Goal: Task Accomplishment & Management: Use online tool/utility

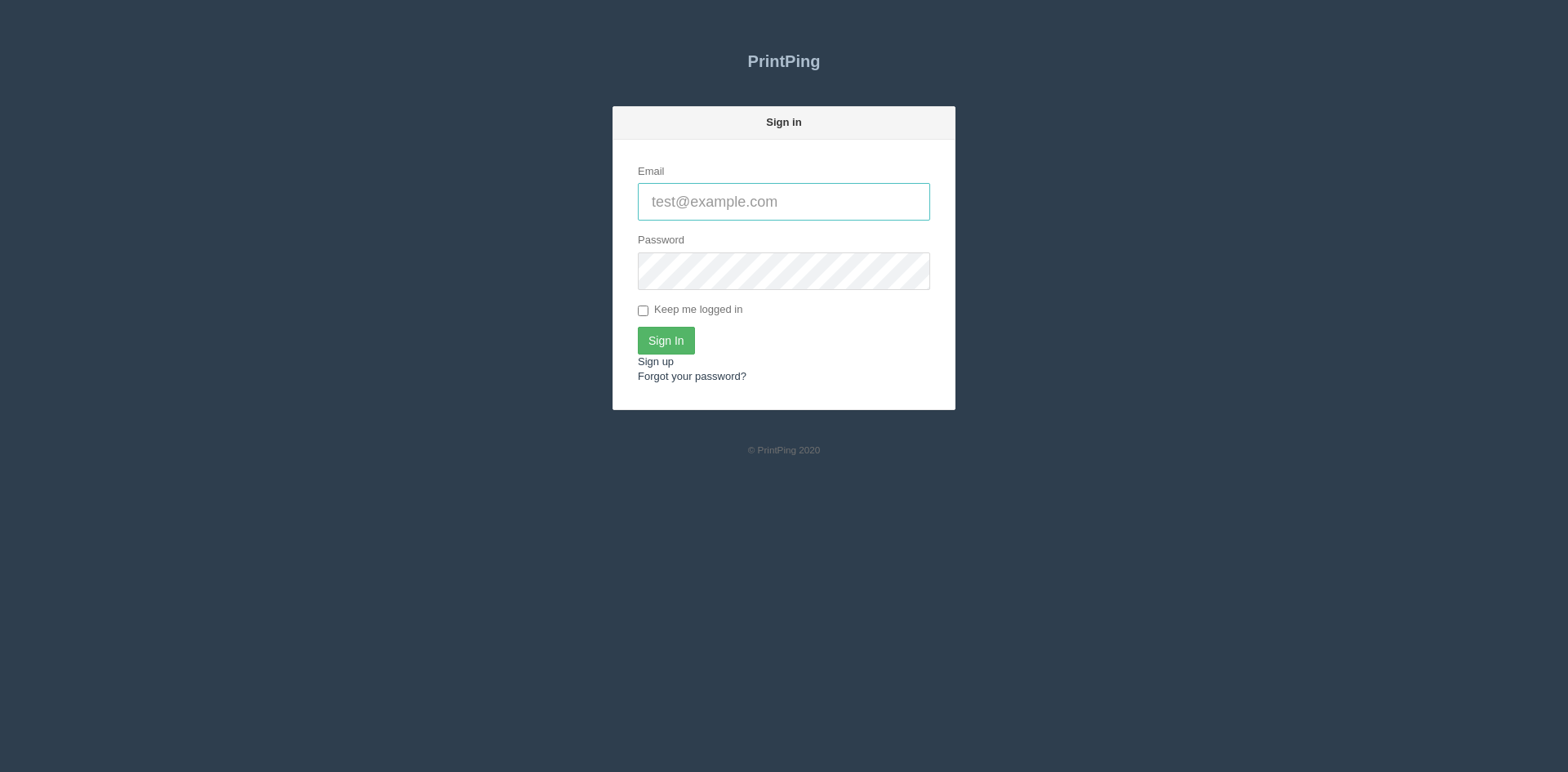
type input "[PERSON_NAME][EMAIL_ADDRESS][DOMAIN_NAME]"
click at [670, 339] on input "Sign In" at bounding box center [666, 341] width 57 height 28
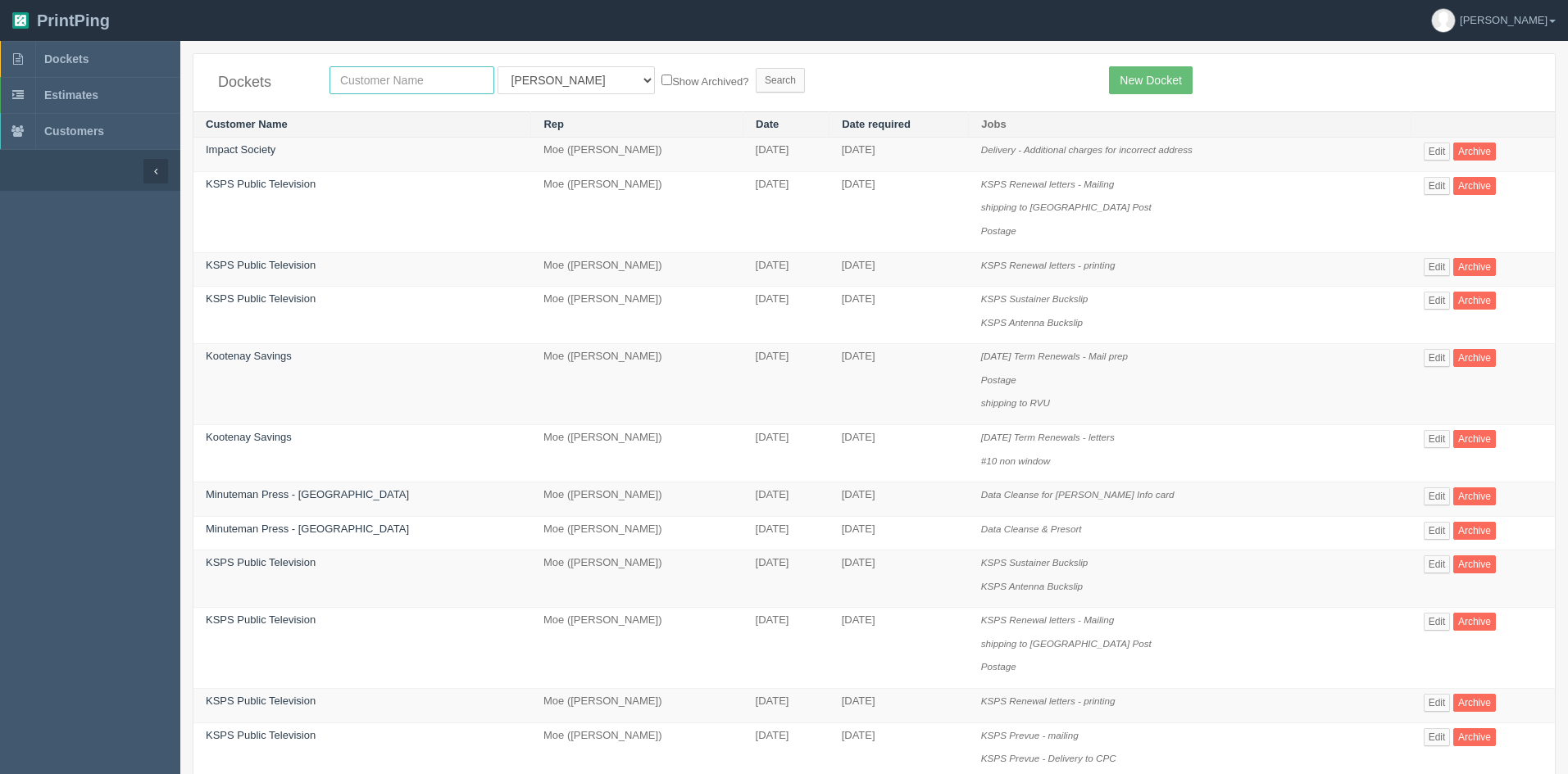
click at [399, 78] on input "text" at bounding box center [411, 80] width 165 height 28
type input "libin"
click at [520, 79] on select "All Users Ali Ali Test 1 Aly Amy Ankit Arif Brandon Dan France Greg Jim Mark Ma…" at bounding box center [576, 80] width 158 height 28
select select
click at [497, 66] on select "All Users Ali Ali Test 1 Aly Amy Ankit Arif Brandon Dan France Greg Jim Mark Ma…" at bounding box center [576, 80] width 158 height 28
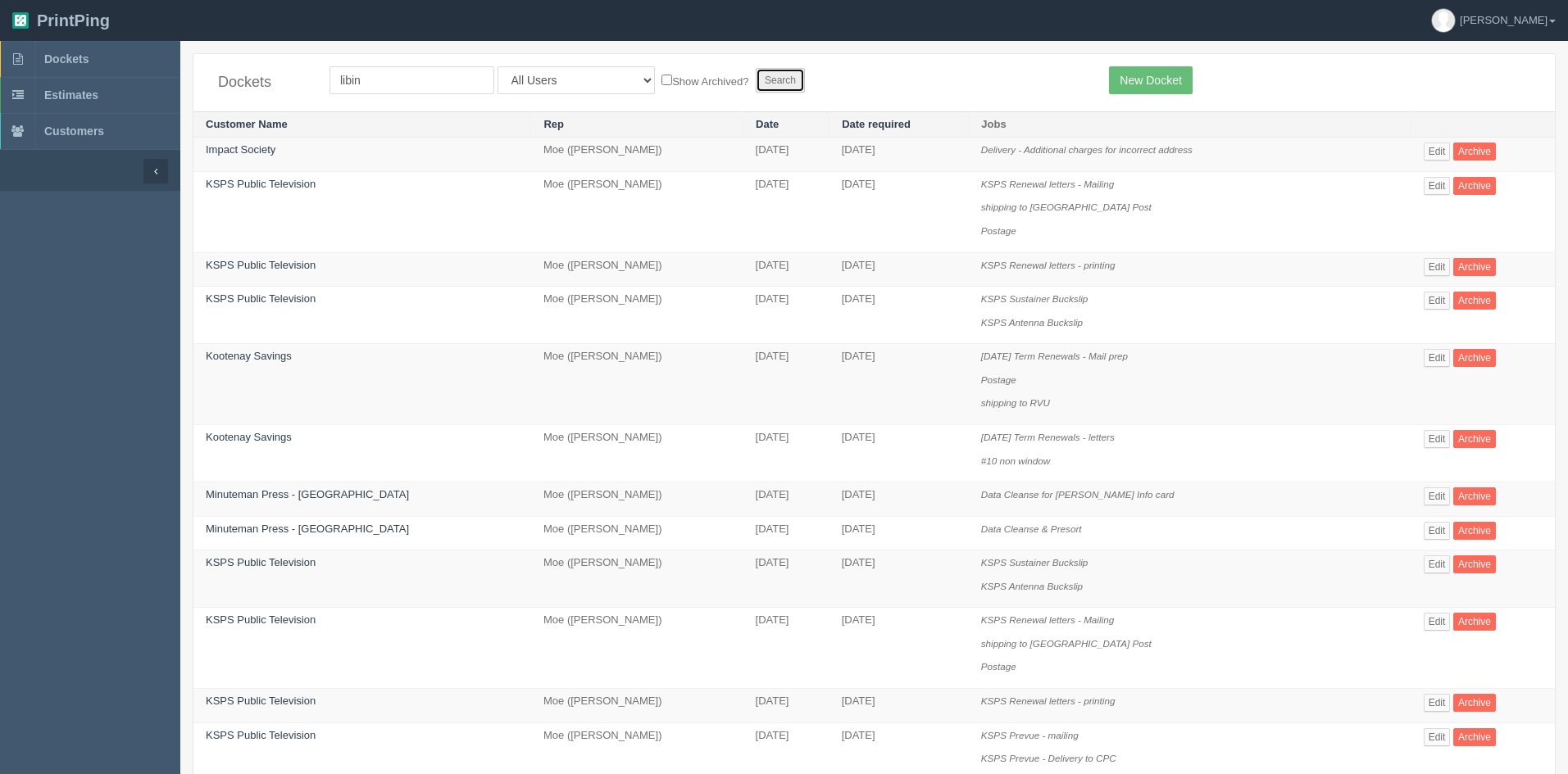
click at [755, 73] on input "Search" at bounding box center [779, 80] width 49 height 25
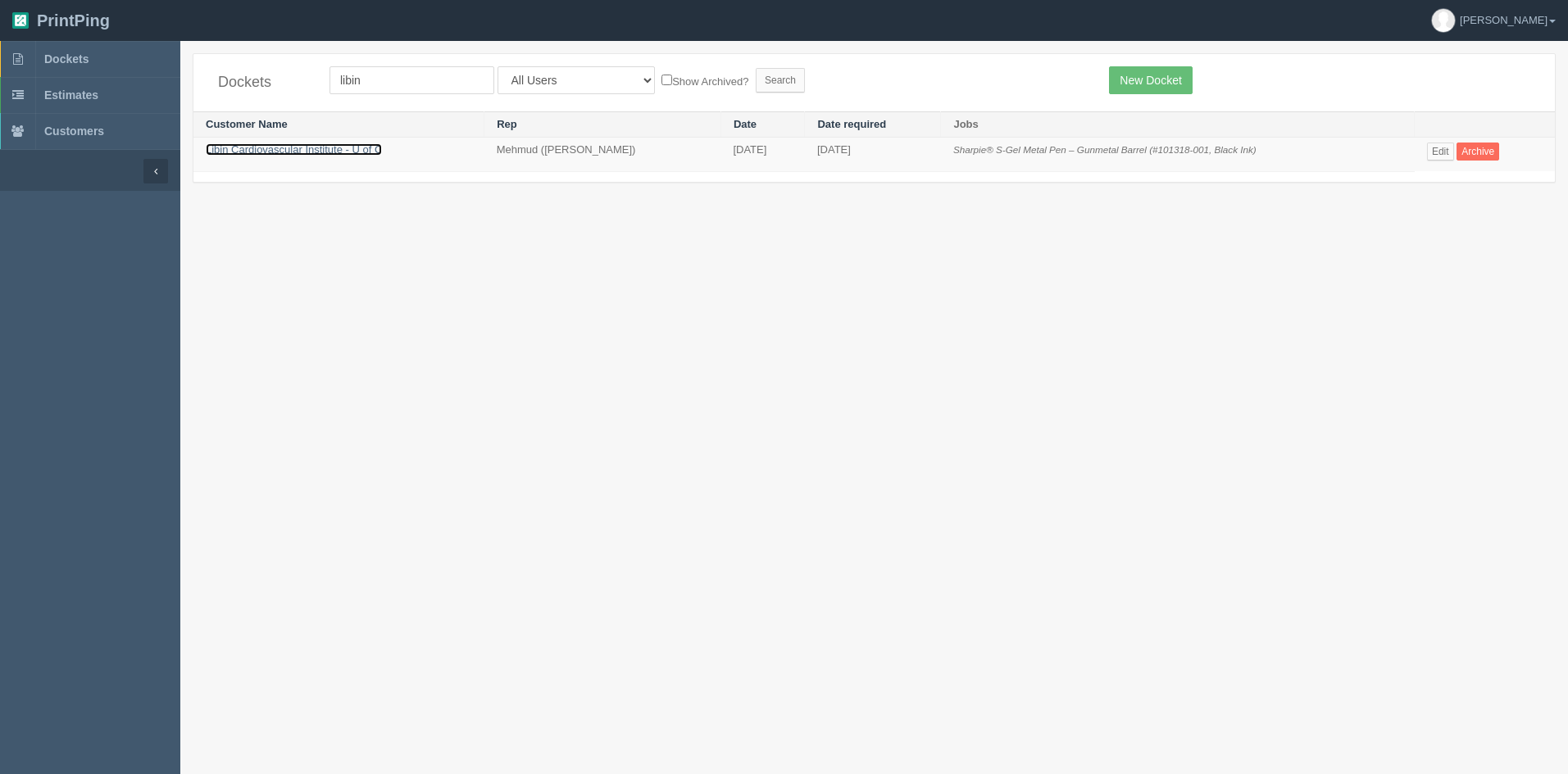
click at [309, 154] on link "Libin Cardiovascular Institute - U of C" at bounding box center [294, 150] width 176 height 12
